Goal: Information Seeking & Learning: Learn about a topic

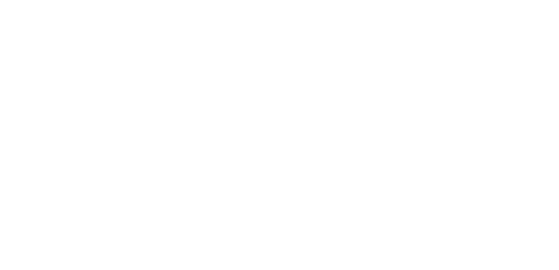
click at [296, 0] on html at bounding box center [279, 0] width 559 height 0
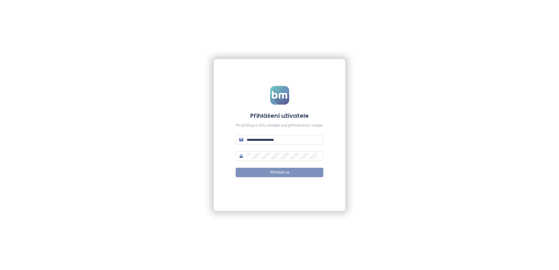
type input "**********"
click at [272, 173] on span "Přihlásit se" at bounding box center [279, 173] width 19 height 6
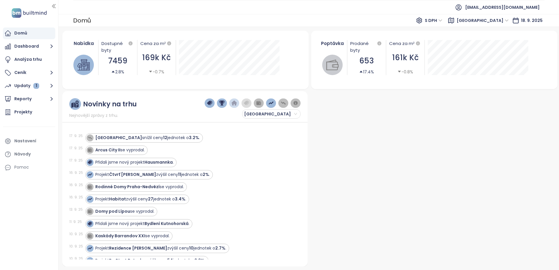
click at [25, 212] on div "Domů Dashboard Analýza trhu Ceník Updaty 1 Reporty Projekty Nastavení Návody Po…" at bounding box center [29, 135] width 58 height 270
click at [25, 50] on button "Dashboard" at bounding box center [29, 47] width 52 height 12
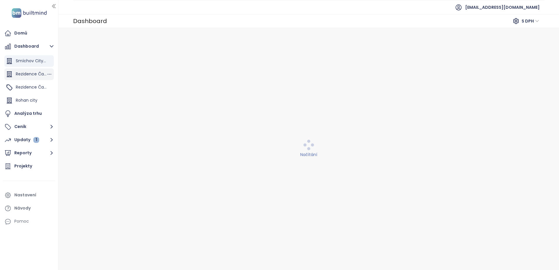
click at [28, 74] on span "Rezidence Čakovice D" at bounding box center [38, 74] width 45 height 6
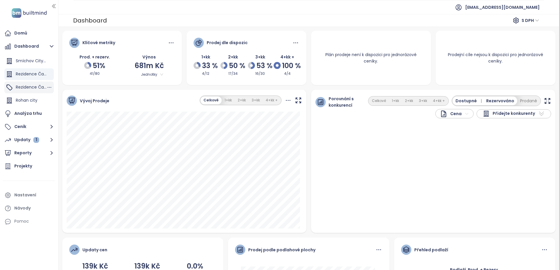
click at [25, 89] on span "Rezidence Čakovice B" at bounding box center [38, 87] width 45 height 6
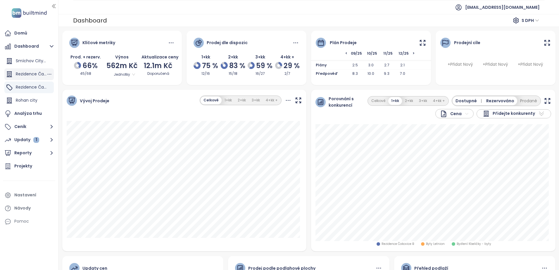
click at [27, 71] on span "Rezidence Čakovice D" at bounding box center [38, 74] width 45 height 6
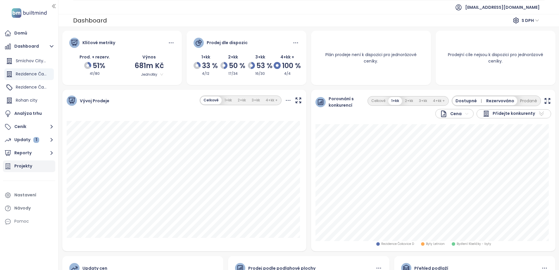
click at [27, 141] on div "Updaty 1" at bounding box center [26, 139] width 25 height 7
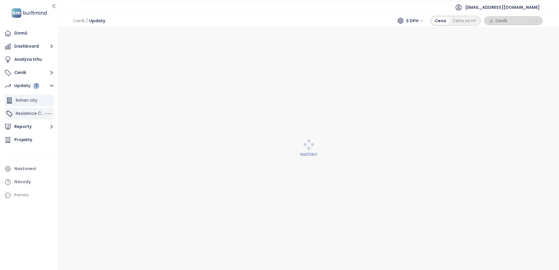
click at [32, 112] on span "Rezidence Čakovice B" at bounding box center [38, 113] width 45 height 6
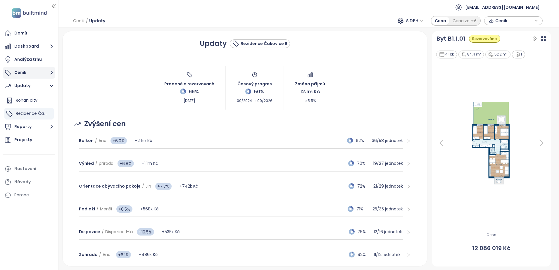
click at [31, 75] on button "Ceník" at bounding box center [29, 73] width 52 height 12
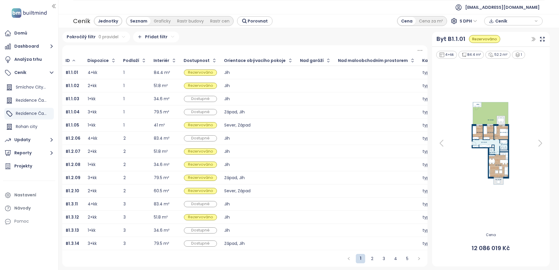
click at [498, 22] on span "Ceník" at bounding box center [514, 21] width 38 height 9
click at [512, 50] on span "Stáhnout" at bounding box center [506, 50] width 20 height 6
click at [30, 100] on span "Rezidence Čakovice D" at bounding box center [38, 100] width 45 height 6
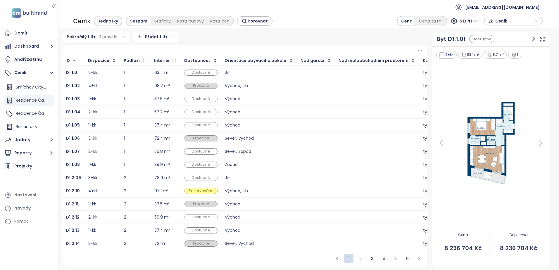
click at [493, 18] on icon "button" at bounding box center [491, 21] width 5 height 9
click at [505, 47] on span "Stáhnout" at bounding box center [506, 50] width 20 height 6
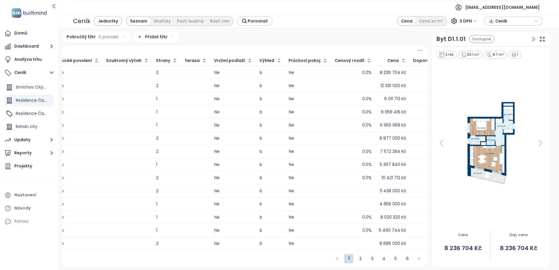
scroll to position [1, 0]
click at [335, 70] on div "0.0%" at bounding box center [353, 72] width 37 height 7
click at [338, 68] on td "0.0%" at bounding box center [353, 72] width 44 height 13
click at [384, 97] on div "6 011 712 Kč" at bounding box center [395, 99] width 22 height 4
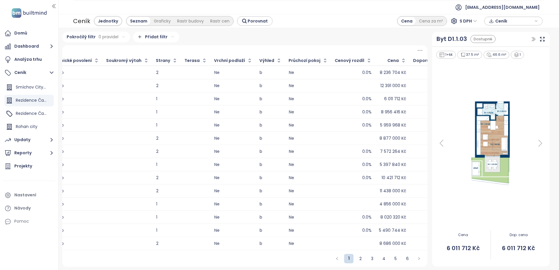
click at [381, 110] on div "8 956 416 Kč" at bounding box center [393, 112] width 25 height 4
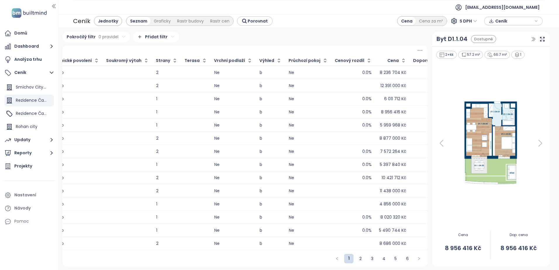
click at [380, 123] on div "5 959 968 Kč" at bounding box center [393, 125] width 26 height 4
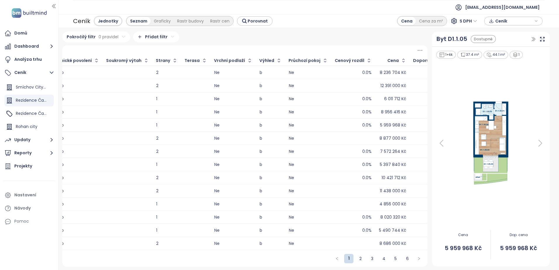
click at [375, 146] on td "7 572 264 Kč" at bounding box center [392, 151] width 34 height 13
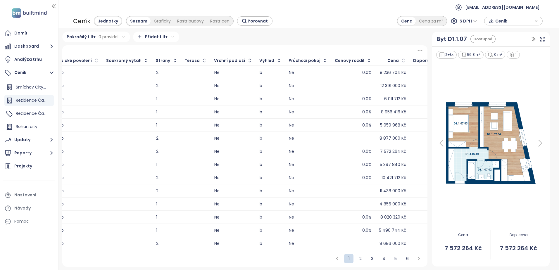
click at [379, 167] on div "5 397 840 Kč" at bounding box center [392, 164] width 27 height 7
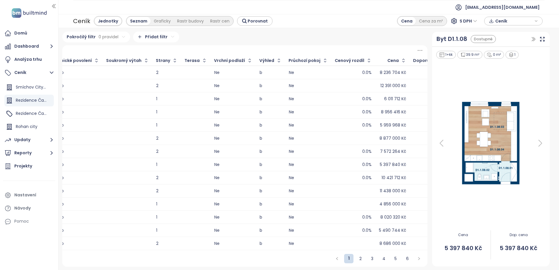
click at [381, 176] on div "10 421 712 Kč" at bounding box center [393, 178] width 25 height 4
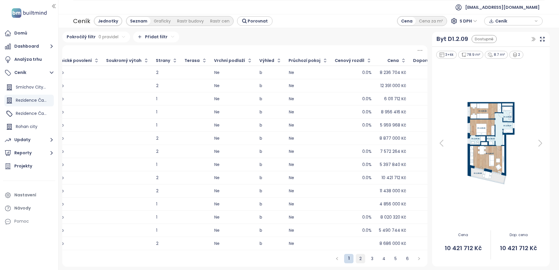
click at [356, 262] on link "2" at bounding box center [360, 258] width 9 height 9
click at [372, 261] on link "3" at bounding box center [372, 258] width 9 height 9
click at [380, 260] on link "4" at bounding box center [383, 258] width 9 height 9
click at [391, 261] on link "5" at bounding box center [395, 258] width 9 height 9
click at [404, 261] on link "6" at bounding box center [407, 258] width 9 height 9
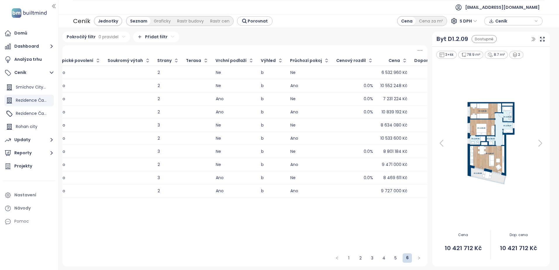
scroll to position [0, 0]
click at [348, 260] on link "1" at bounding box center [348, 258] width 9 height 9
click at [480, 168] on img at bounding box center [491, 143] width 62 height 88
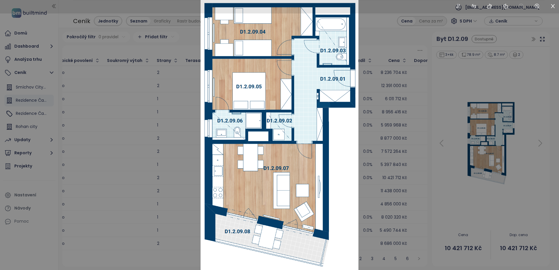
click at [457, 90] on div at bounding box center [279, 135] width 559 height 270
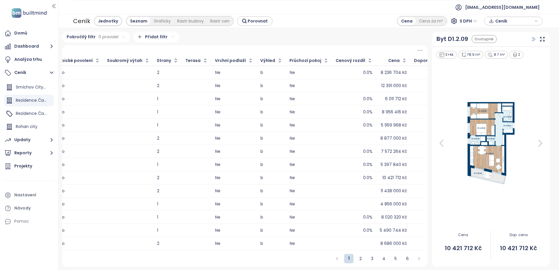
click at [532, 39] on icon "button" at bounding box center [533, 39] width 3 height 4
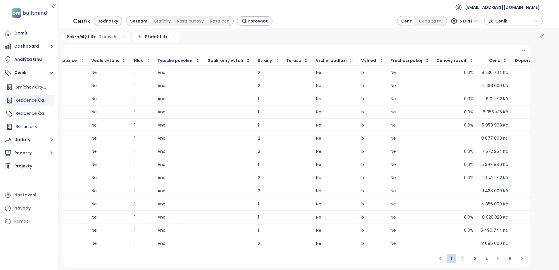
click at [540, 34] on icon "button" at bounding box center [541, 36] width 3 height 4
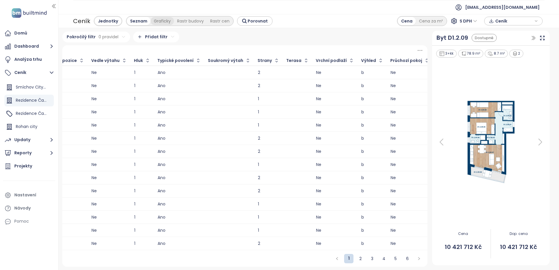
click at [158, 20] on div "Graficky" at bounding box center [162, 21] width 23 height 8
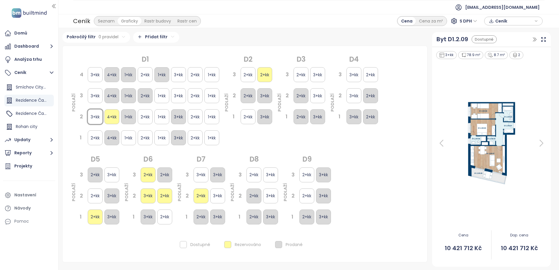
scroll to position [0, 0]
click at [108, 19] on div "Seznam" at bounding box center [106, 21] width 23 height 8
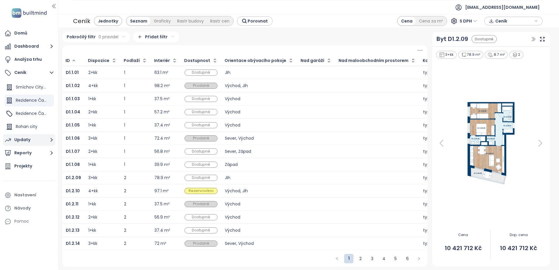
click at [30, 140] on button "Updaty" at bounding box center [29, 140] width 52 height 12
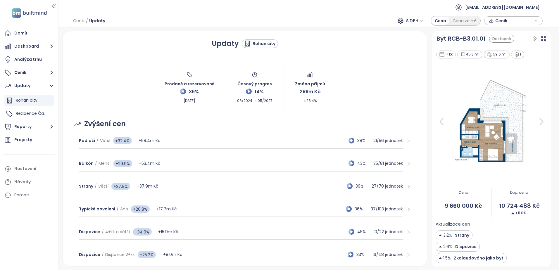
click at [253, 43] on div "Rohan city" at bounding box center [264, 44] width 23 height 6
click at [20, 110] on span "Rezidence Čakovice B" at bounding box center [38, 113] width 45 height 6
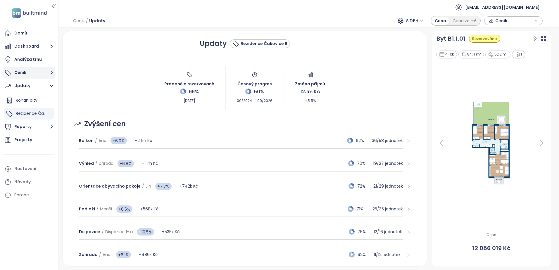
click at [46, 70] on button "Ceník" at bounding box center [29, 73] width 52 height 12
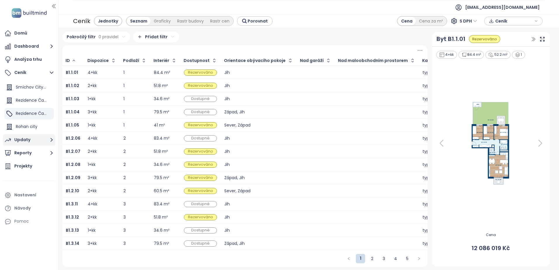
click at [51, 139] on icon "button" at bounding box center [52, 140] width 2 height 4
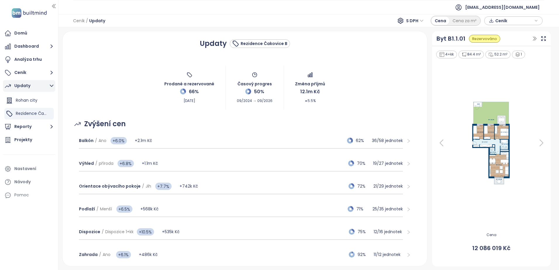
click at [50, 87] on icon "button" at bounding box center [51, 85] width 7 height 7
click at [49, 77] on button "Ceník" at bounding box center [29, 73] width 52 height 12
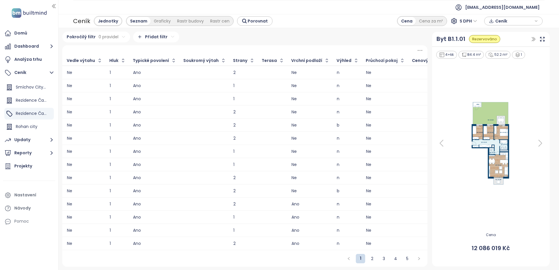
scroll to position [0, 910]
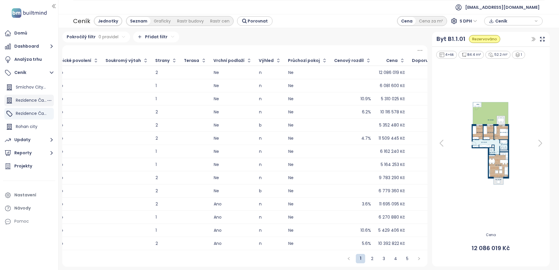
click at [33, 101] on span "Rezidence Čakovice D" at bounding box center [38, 100] width 45 height 6
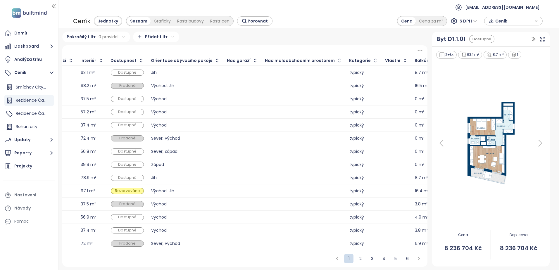
scroll to position [0, 69]
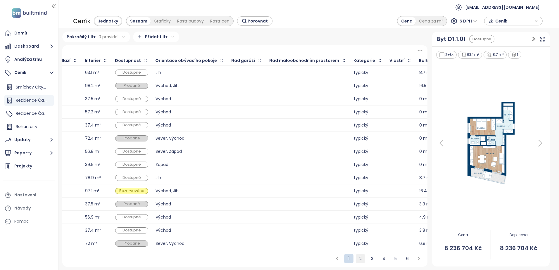
drag, startPoint x: 356, startPoint y: 263, endPoint x: 311, endPoint y: 254, distance: 45.6
click at [356, 262] on link "2" at bounding box center [360, 258] width 9 height 9
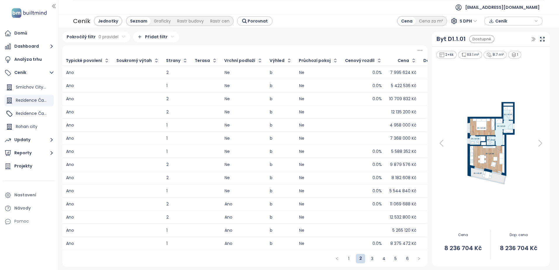
scroll to position [0, 911]
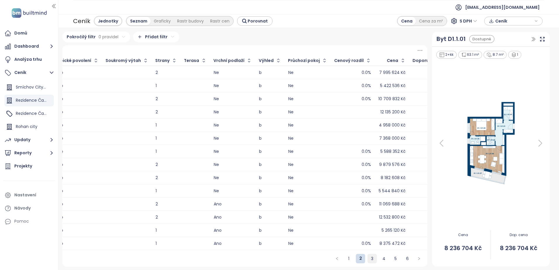
click at [368, 263] on link "3" at bounding box center [372, 258] width 9 height 9
click at [432, 18] on div "Cena za m²" at bounding box center [431, 21] width 30 height 8
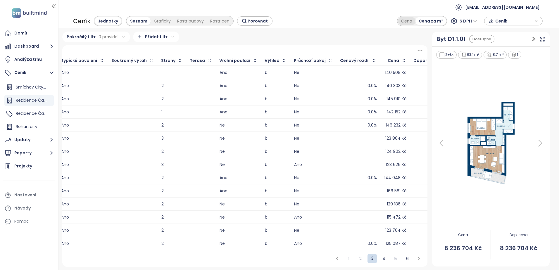
click at [408, 18] on div "Cena" at bounding box center [407, 21] width 18 height 8
click at [383, 263] on link "4" at bounding box center [383, 258] width 9 height 9
drag, startPoint x: 376, startPoint y: 263, endPoint x: 372, endPoint y: 259, distance: 5.2
click at [376, 262] on ul "1 2 3 4 5 6" at bounding box center [377, 258] width 91 height 9
click at [392, 261] on link "5" at bounding box center [395, 258] width 9 height 9
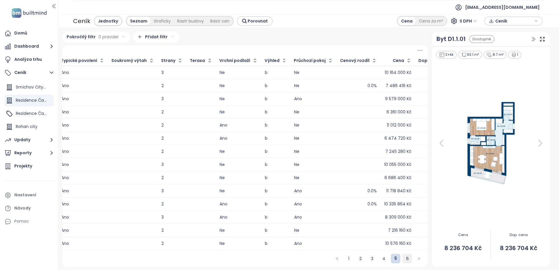
click at [404, 261] on link "6" at bounding box center [407, 258] width 9 height 9
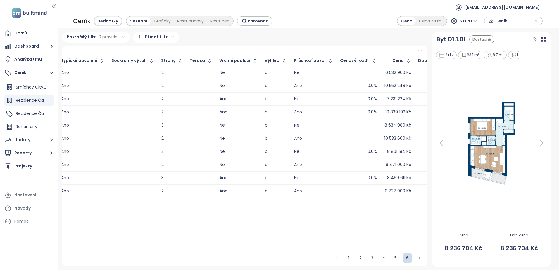
scroll to position [0, 0]
click at [348, 258] on link "1" at bounding box center [348, 258] width 9 height 9
